Goal: Information Seeking & Learning: Check status

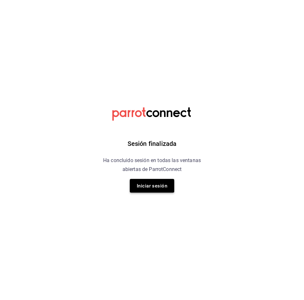
click at [150, 180] on button "Iniciar sesión" at bounding box center [152, 186] width 44 height 14
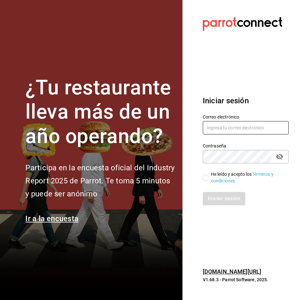
type input "[EMAIL_ADDRESS][DOMAIN_NAME]"
click at [223, 202] on div "Iniciar sesión" at bounding box center [246, 198] width 86 height 13
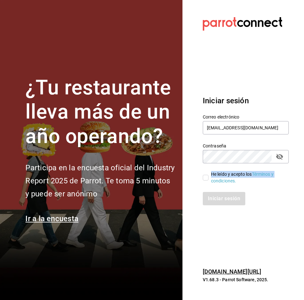
click at [209, 177] on span "He leído y acepto los Términos y condiciones." at bounding box center [246, 177] width 75 height 13
click at [206, 175] on input "He leído y acepto los Términos y condiciones." at bounding box center [206, 178] width 6 height 6
checkbox input "true"
click at [206, 196] on button "Iniciar sesión" at bounding box center [224, 198] width 43 height 13
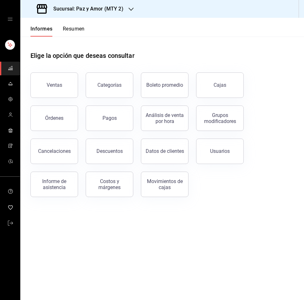
drag, startPoint x: 79, startPoint y: 20, endPoint x: 79, endPoint y: 23, distance: 3.2
click at [80, 22] on div "Informes Resumen" at bounding box center [52, 27] width 64 height 19
click at [80, 24] on div "Informes Resumen" at bounding box center [52, 27] width 64 height 19
click at [80, 30] on font "Resumen" at bounding box center [74, 29] width 22 height 6
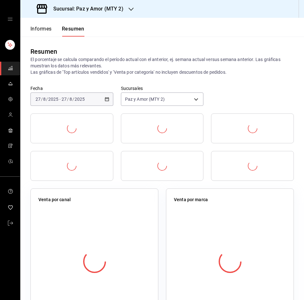
click at [96, 11] on font "Sucursal: Paz y Amor (MTY 2)" at bounding box center [88, 9] width 70 height 6
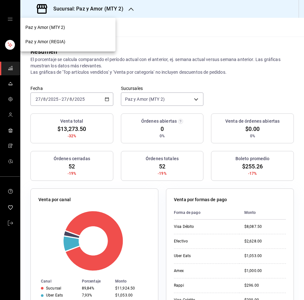
click at [90, 40] on div "Paz y Amor (REGIA)" at bounding box center [67, 41] width 85 height 7
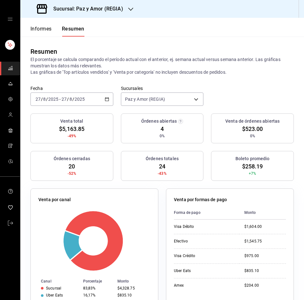
click at [101, 97] on div "[DATE] [DATE] - [DATE] [DATE]" at bounding box center [71, 98] width 83 height 13
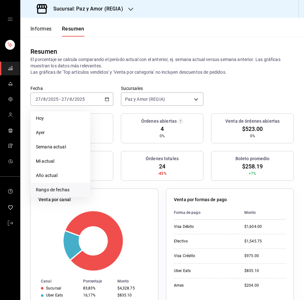
click at [42, 188] on font "Rango de fechas" at bounding box center [53, 189] width 34 height 5
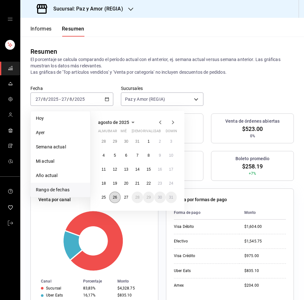
click at [114, 198] on font "26" at bounding box center [115, 197] width 4 height 4
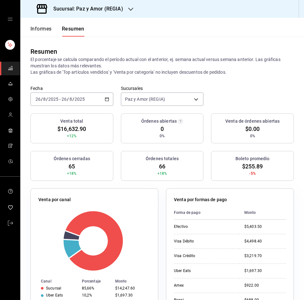
click at [219, 214] on th "Forma de pago" at bounding box center [206, 212] width 65 height 14
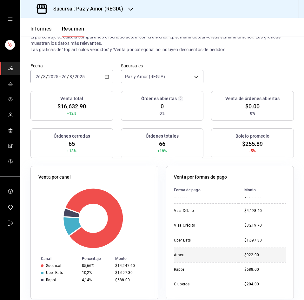
scroll to position [32, 0]
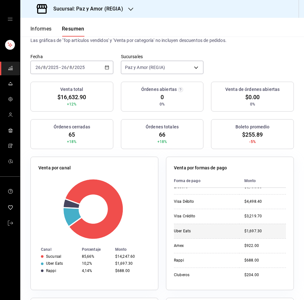
click at [222, 236] on td "Uber Eats" at bounding box center [206, 231] width 65 height 15
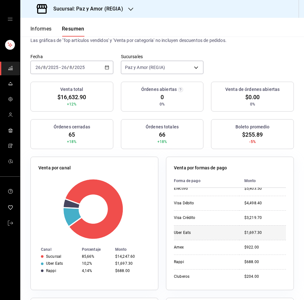
scroll to position [8, 0]
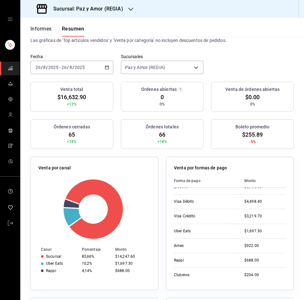
click at [110, 9] on font "Sucursal: Paz y Amor (REGIA)" at bounding box center [88, 9] width 70 height 6
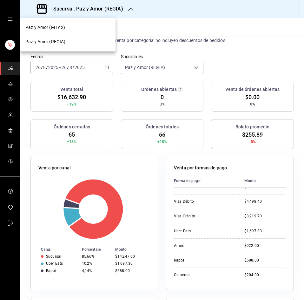
click at [53, 26] on font "Paz y Amor (MTY 2)" at bounding box center [45, 27] width 40 height 5
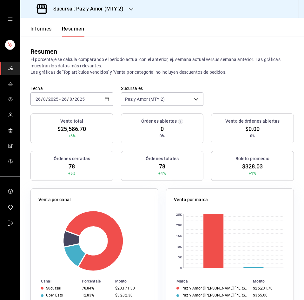
click at [116, 9] on font "Sucursal: Paz y Amor (MTY 2)" at bounding box center [88, 9] width 70 height 6
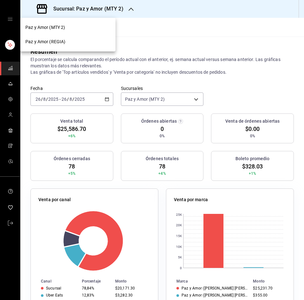
click at [64, 26] on font "Paz y Amor (MTY 2)" at bounding box center [45, 27] width 40 height 5
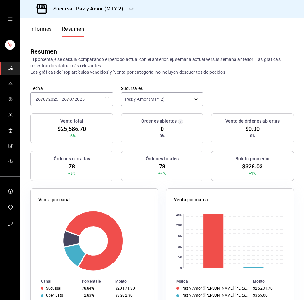
click at [224, 92] on div "Fecha [DATE] [DATE] - [DATE] [DATE] Sucursales Paz y Amor (MTY 2) [object Objec…" at bounding box center [162, 99] width 284 height 28
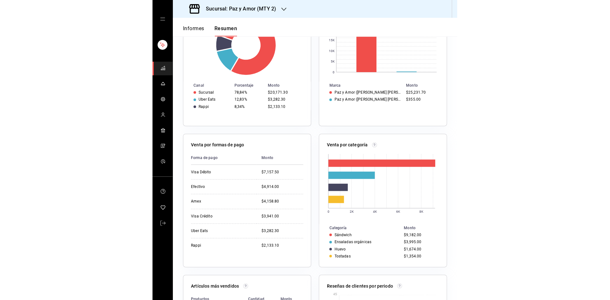
scroll to position [254, 0]
